Goal: Information Seeking & Learning: Learn about a topic

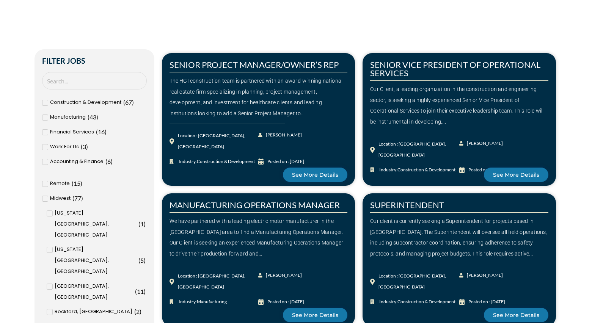
scroll to position [211, 0]
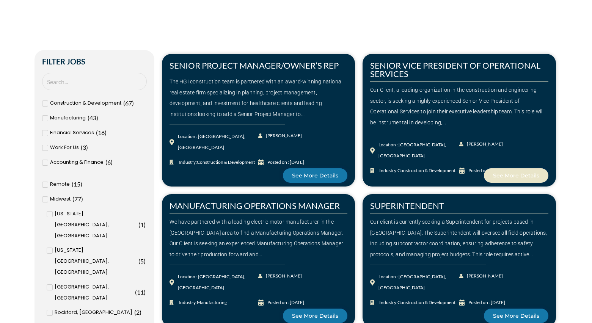
click at [495, 178] on span "See More Details" at bounding box center [516, 175] width 46 height 5
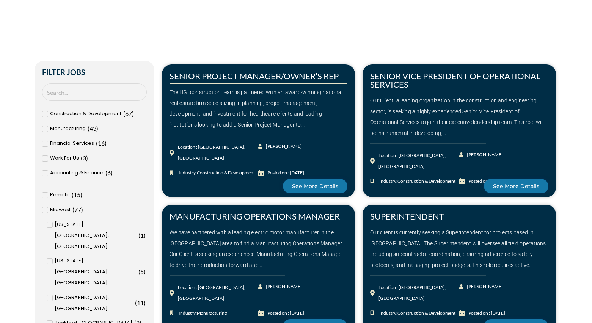
scroll to position [199, 0]
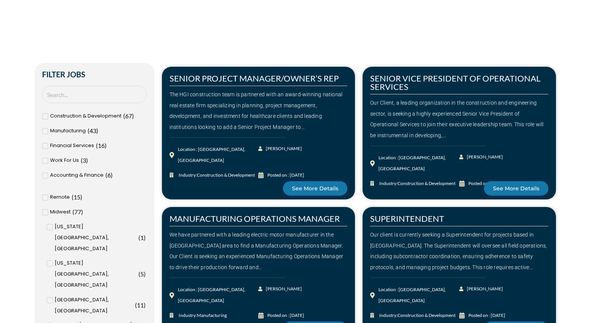
click at [44, 199] on icon at bounding box center [45, 197] width 3 height 5
click at [0, 0] on input "Remote ( 15 )" at bounding box center [0, 0] width 0 height 0
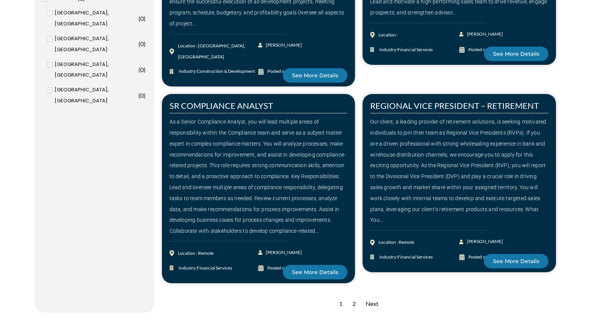
scroll to position [966, 0]
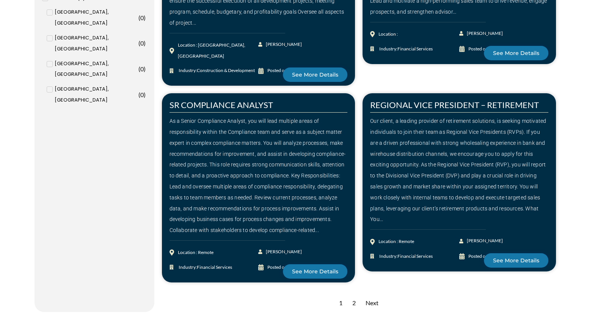
click at [351, 294] on div "2" at bounding box center [353, 303] width 11 height 19
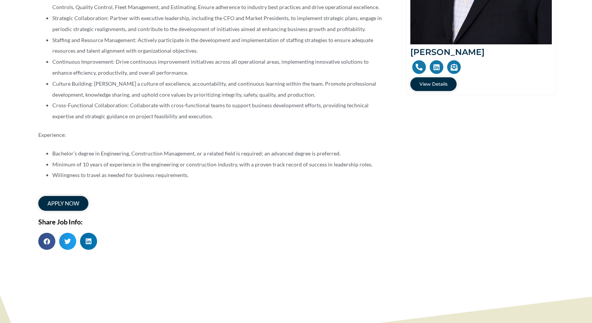
scroll to position [282, 0]
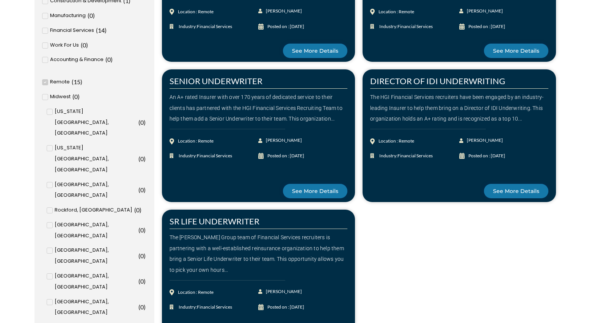
scroll to position [337, 0]
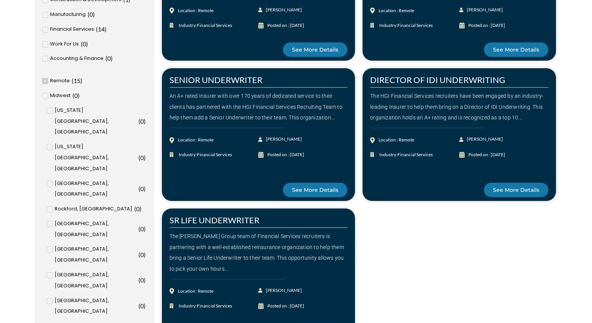
click at [47, 79] on span at bounding box center [45, 81] width 6 height 6
click at [0, 0] on input "Remote ( 15 )" at bounding box center [0, 0] width 0 height 0
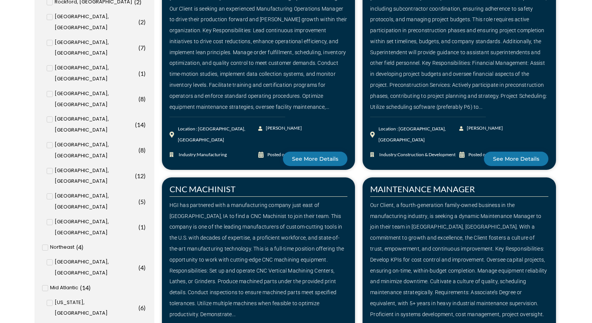
scroll to position [522, 0]
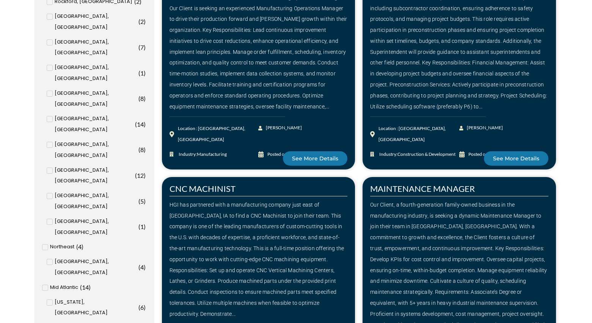
click at [49, 301] on icon at bounding box center [50, 302] width 2 height 2
click at [0, 0] on input "Washington, DC ( 6 )" at bounding box center [0, 0] width 0 height 0
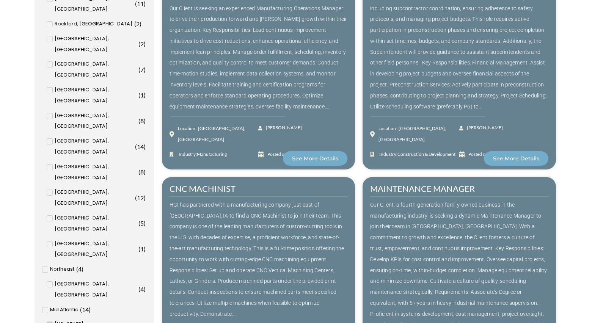
scroll to position [545, 0]
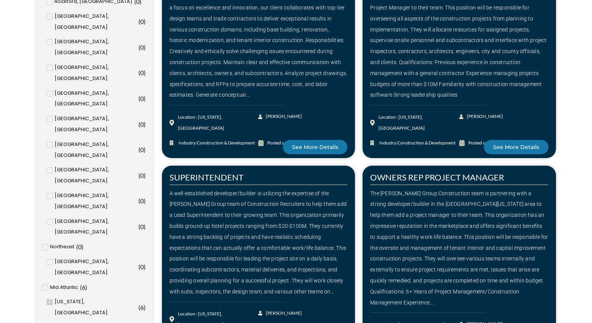
click at [49, 323] on icon at bounding box center [50, 328] width 3 height 5
click at [0, 0] on input "Baltimore, MD ( 0 )" at bounding box center [0, 0] width 0 height 0
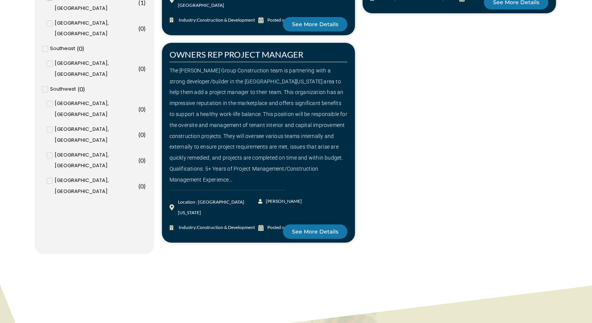
scroll to position [871, 0]
